Goal: Find specific page/section: Find specific page/section

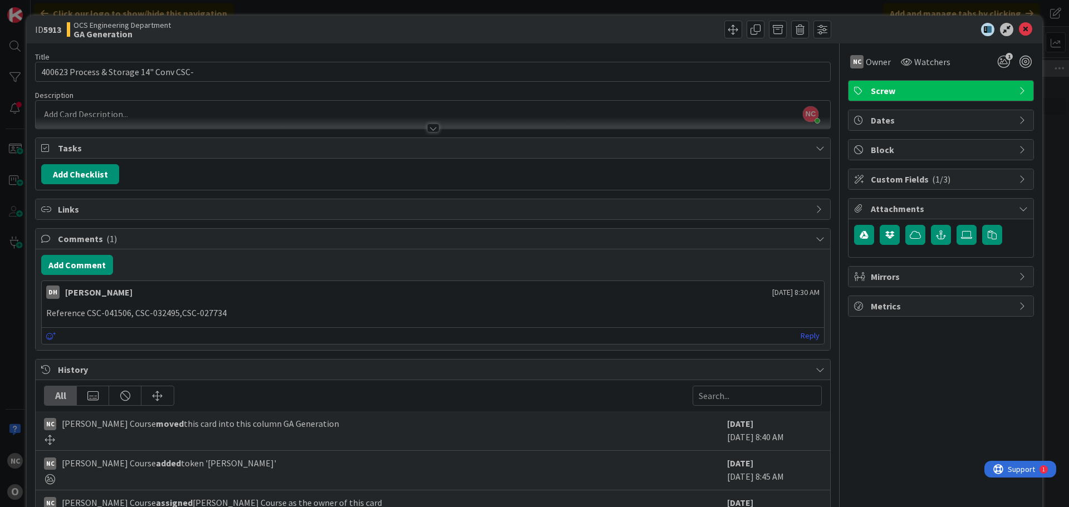
scroll to position [56, 0]
click at [1019, 28] on icon at bounding box center [1025, 29] width 13 height 13
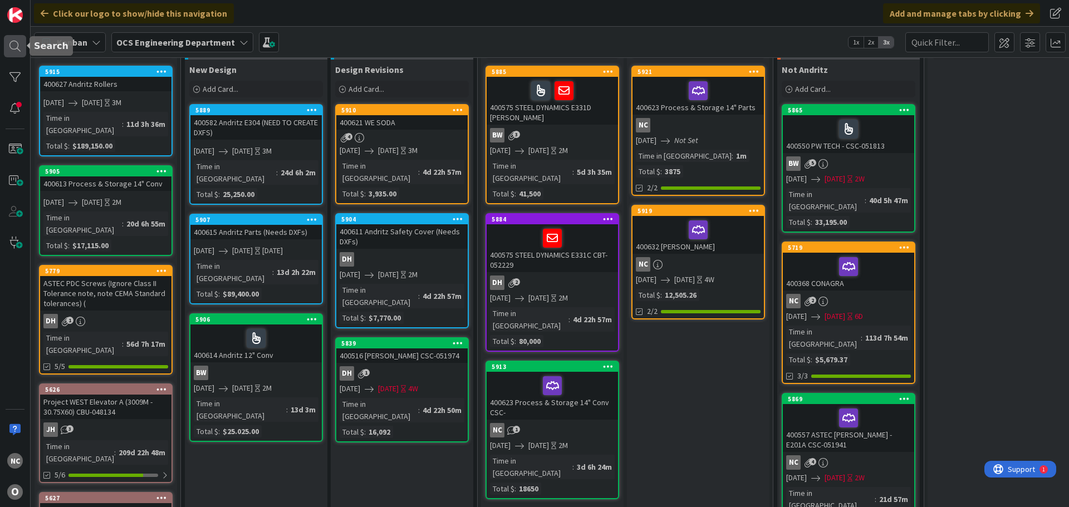
click at [17, 51] on div at bounding box center [15, 46] width 22 height 22
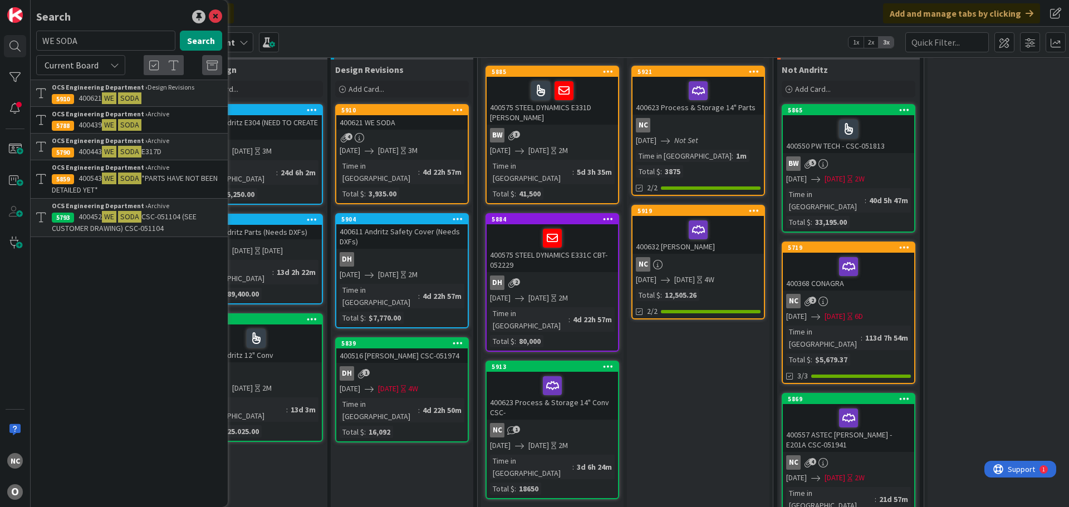
drag, startPoint x: 96, startPoint y: 43, endPoint x: 47, endPoint y: 42, distance: 49.0
click at [47, 42] on input "WE SODA" at bounding box center [105, 41] width 139 height 20
type input "W"
type input "400554"
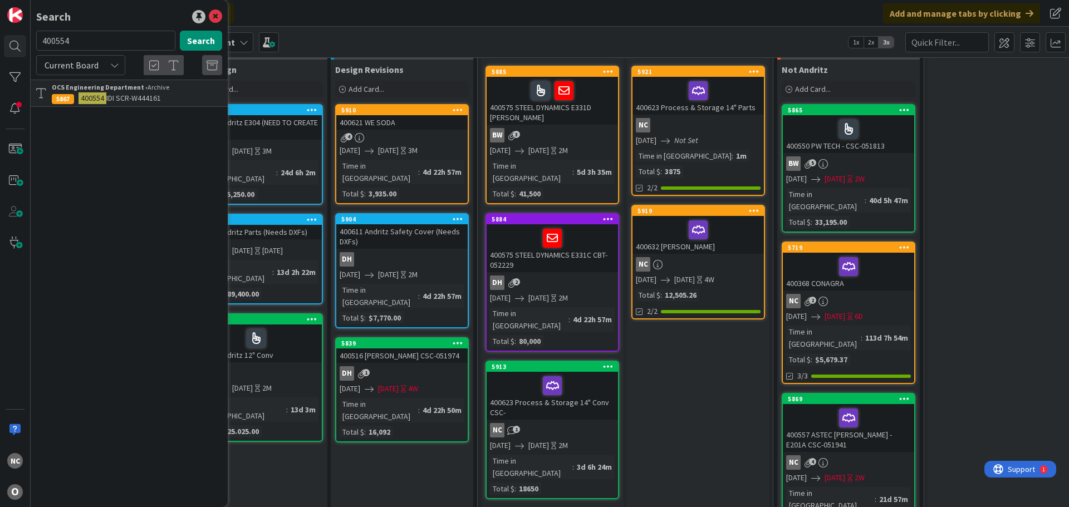
click at [155, 97] on span "IDI SCR-W444161" at bounding box center [133, 98] width 55 height 10
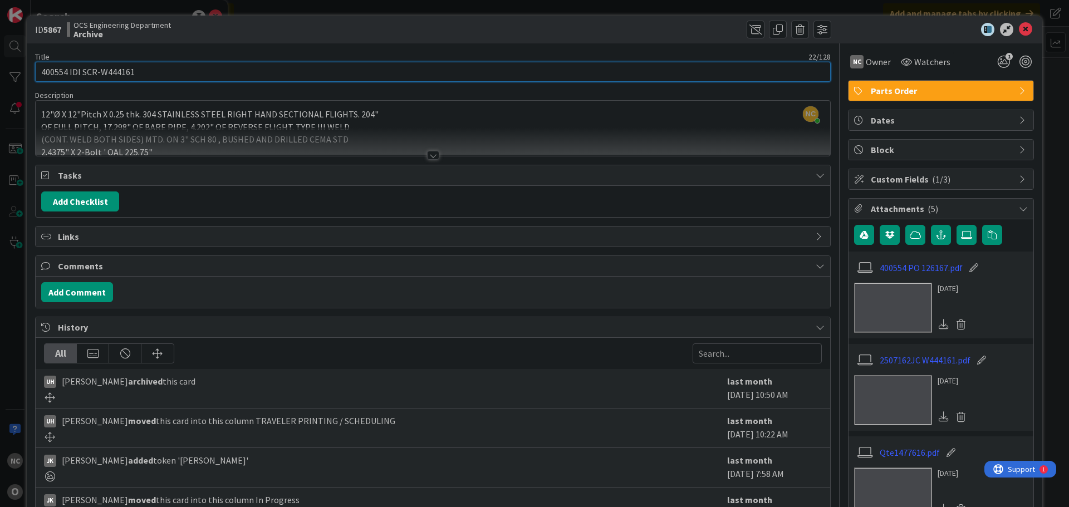
drag, startPoint x: 142, startPoint y: 71, endPoint x: 82, endPoint y: 77, distance: 60.5
click at [82, 77] on input "400554 IDI SCR-W444161" at bounding box center [432, 72] width 795 height 20
